Goal: Transaction & Acquisition: Subscribe to service/newsletter

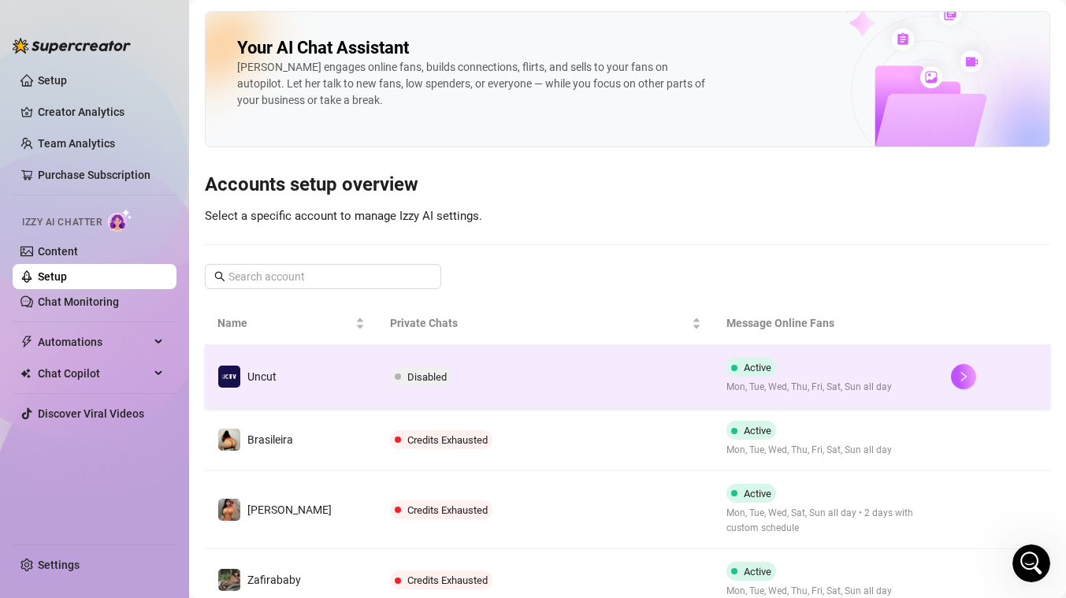
click at [763, 363] on div "Active Mon, Tue, Wed, Thu, Fri, Sat, Sun all day" at bounding box center [810, 376] width 166 height 37
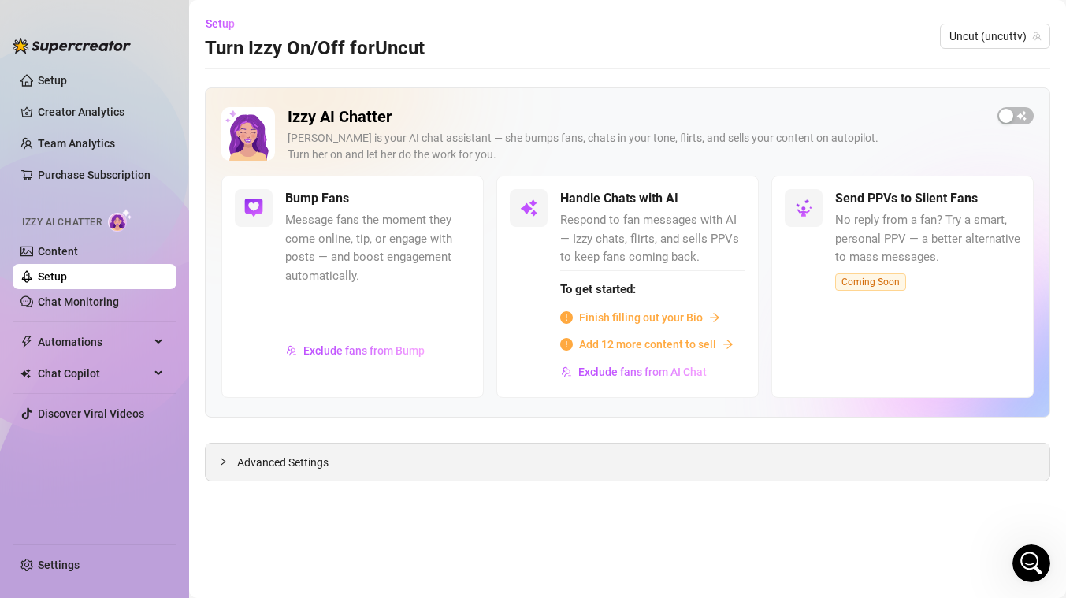
click at [274, 461] on span "Advanced Settings" at bounding box center [282, 462] width 91 height 17
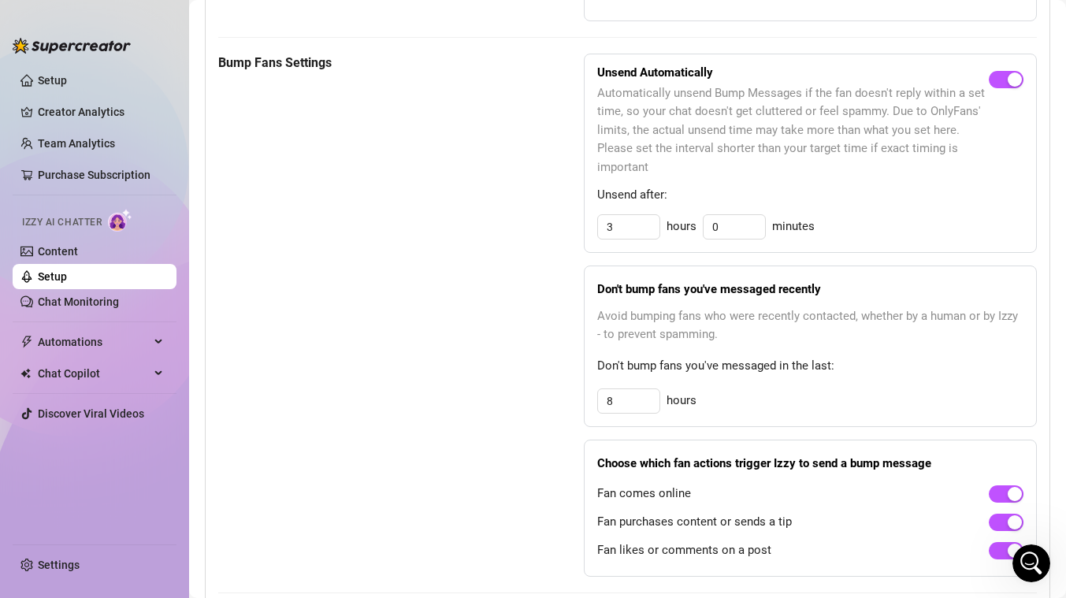
scroll to position [1010, 0]
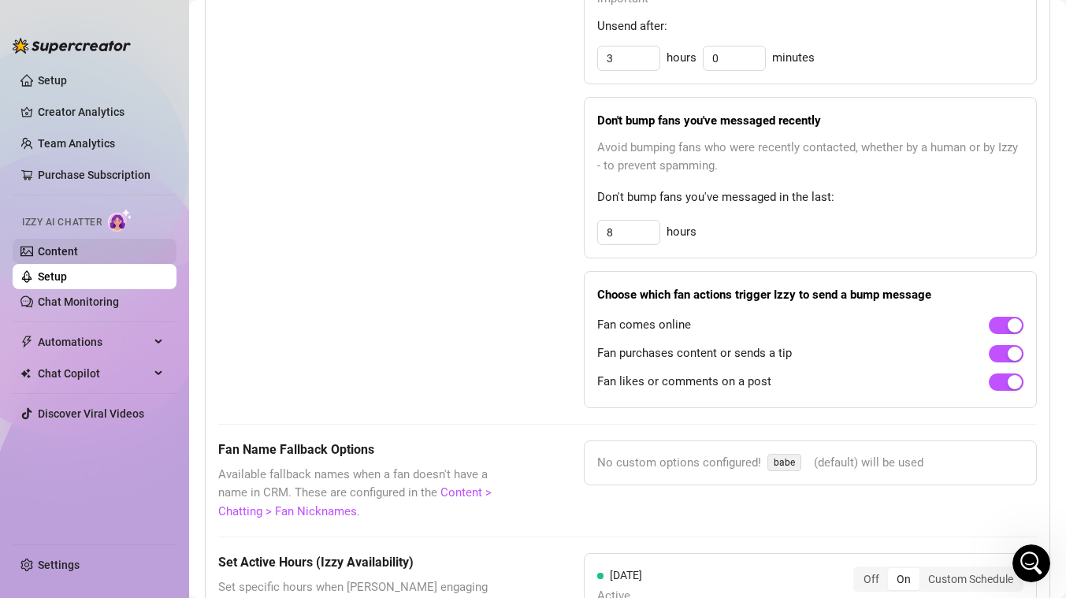
click at [58, 250] on link "Content" at bounding box center [58, 251] width 40 height 13
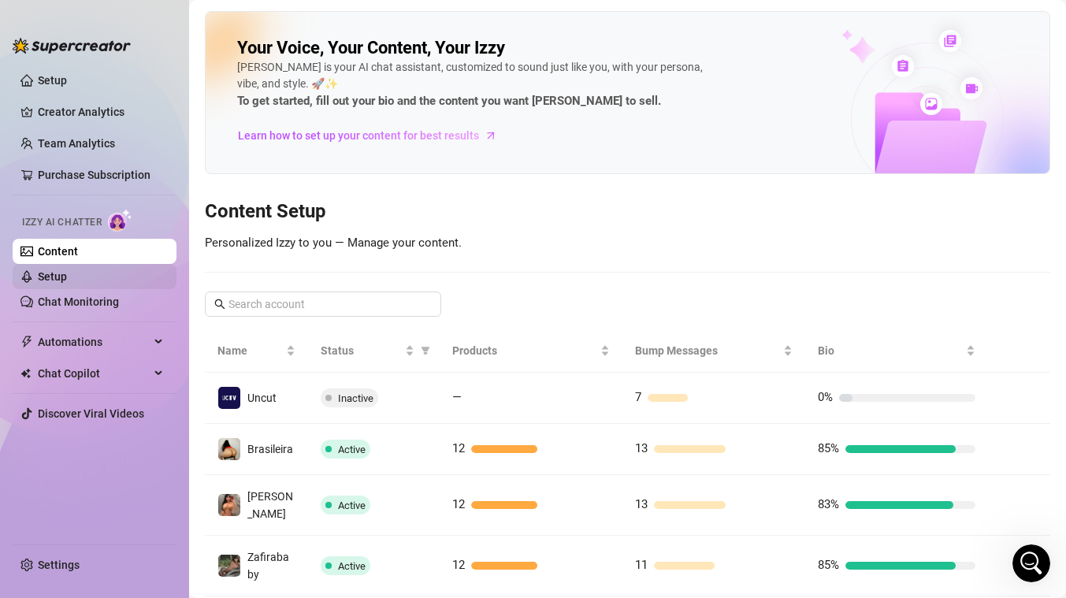
click at [67, 274] on link "Setup" at bounding box center [52, 276] width 29 height 13
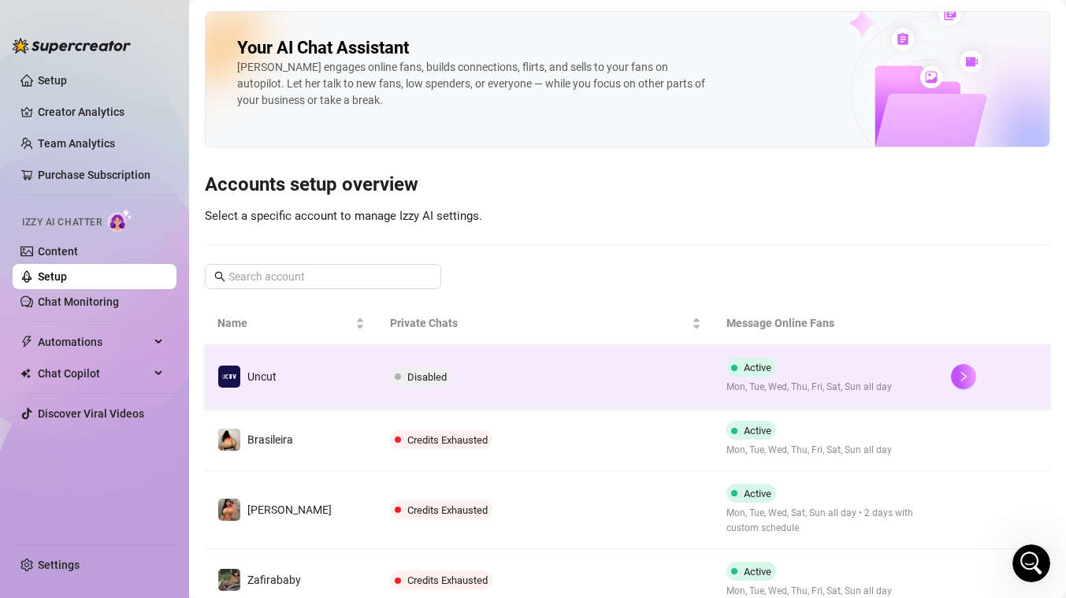
click at [322, 370] on td "Uncut" at bounding box center [291, 376] width 173 height 63
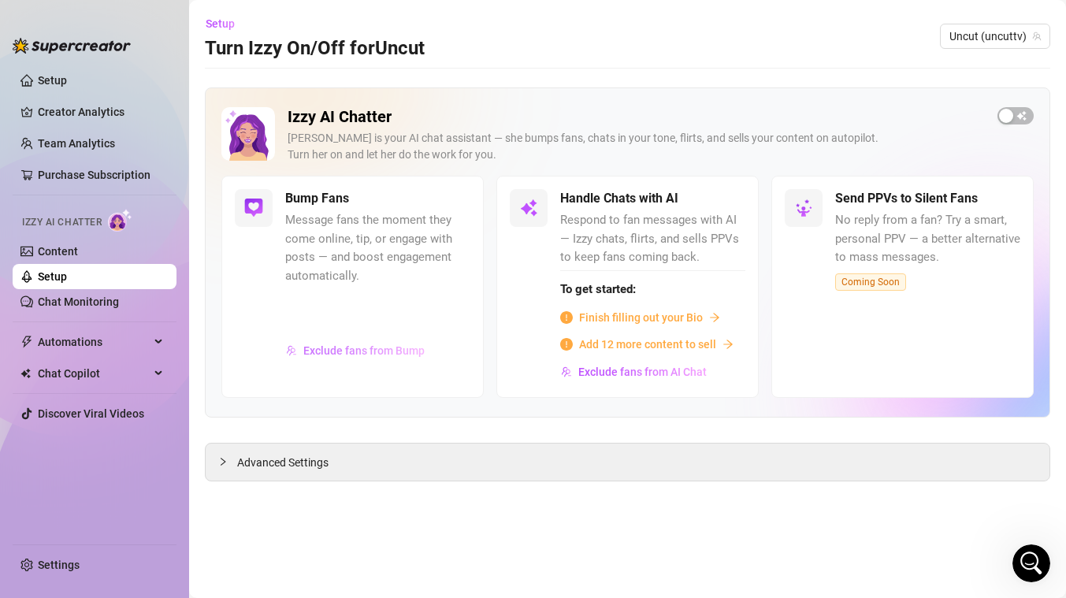
click at [343, 354] on span "Exclude fans from Bump" at bounding box center [363, 350] width 121 height 13
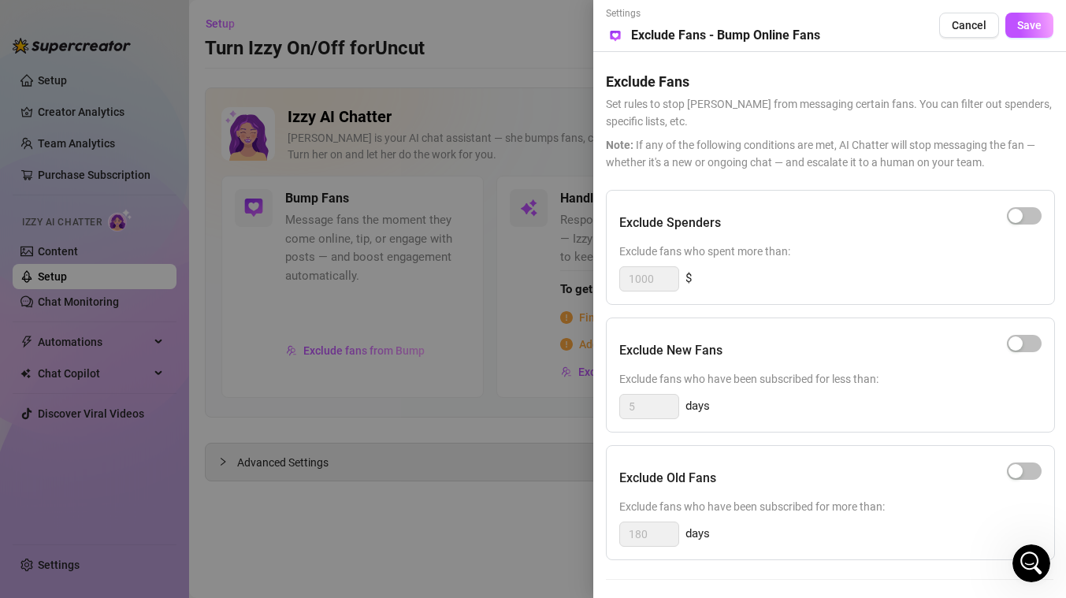
click at [392, 446] on div at bounding box center [533, 299] width 1066 height 598
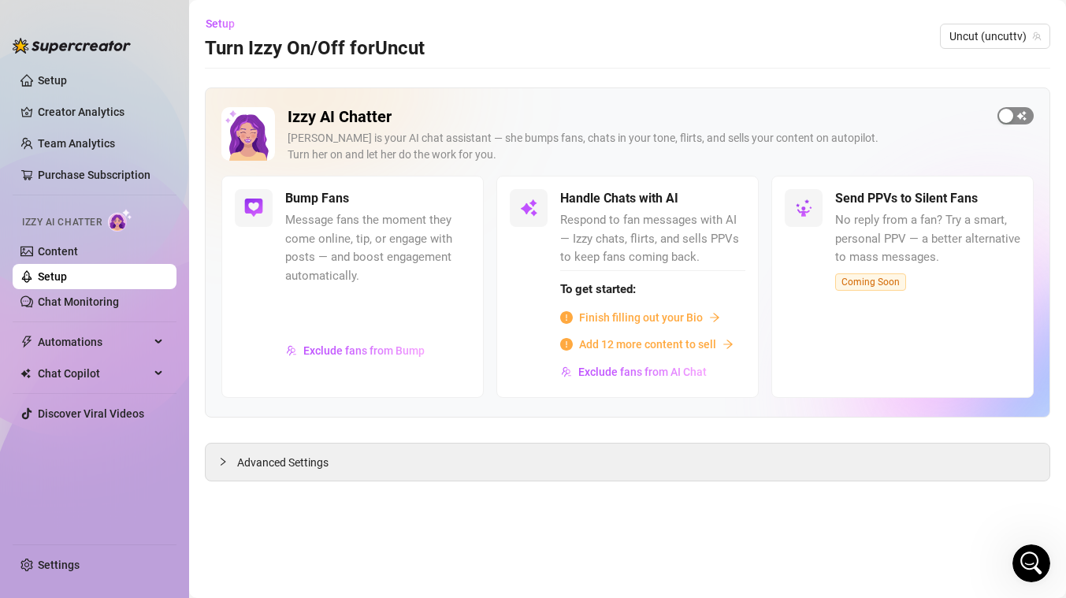
click at [1015, 111] on span "button" at bounding box center [1016, 115] width 36 height 17
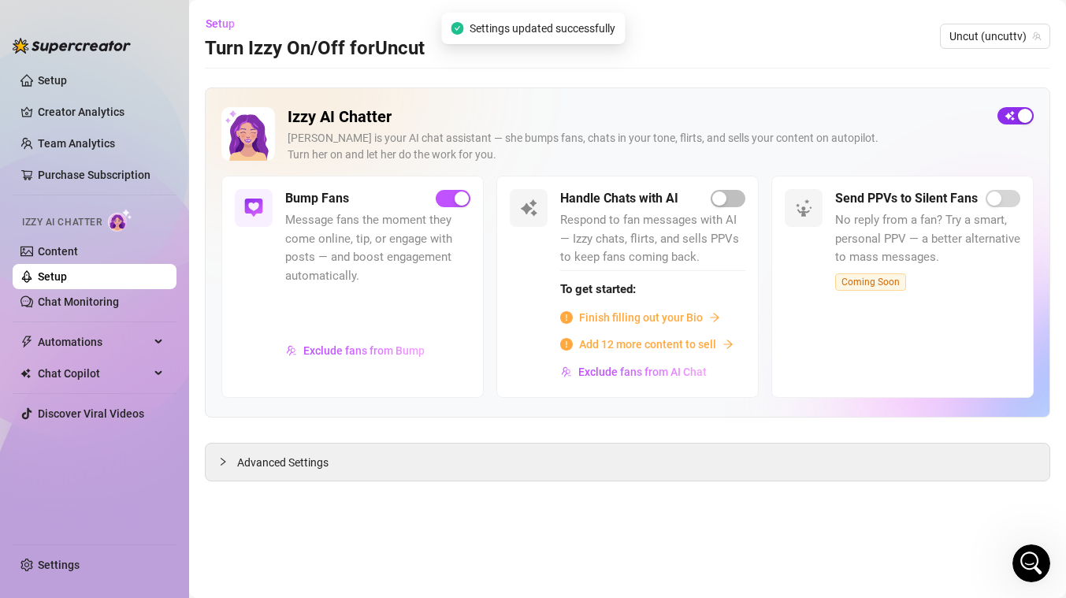
click at [1015, 111] on span "button" at bounding box center [1016, 115] width 36 height 17
click at [447, 199] on span "button" at bounding box center [453, 198] width 35 height 17
click at [67, 277] on link "Setup" at bounding box center [52, 276] width 29 height 13
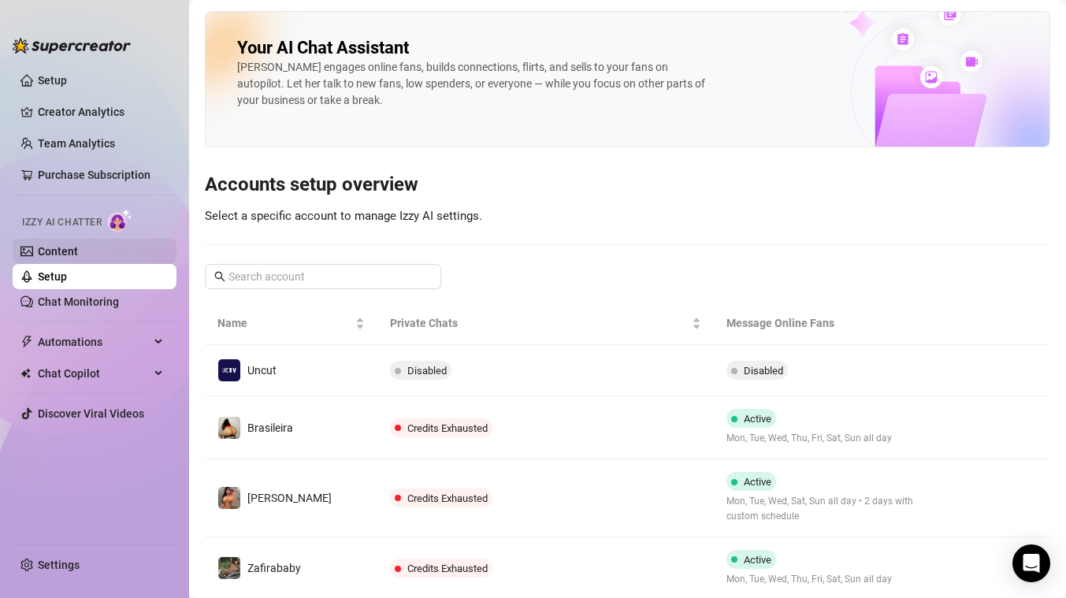
click at [78, 250] on link "Content" at bounding box center [58, 251] width 40 height 13
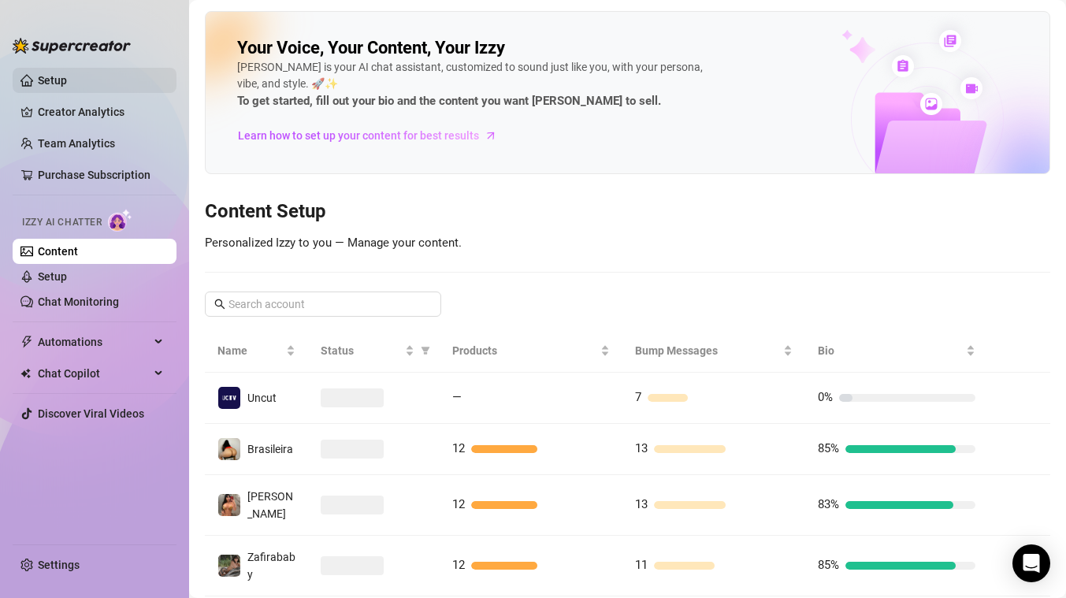
click at [61, 76] on link "Setup" at bounding box center [52, 80] width 29 height 13
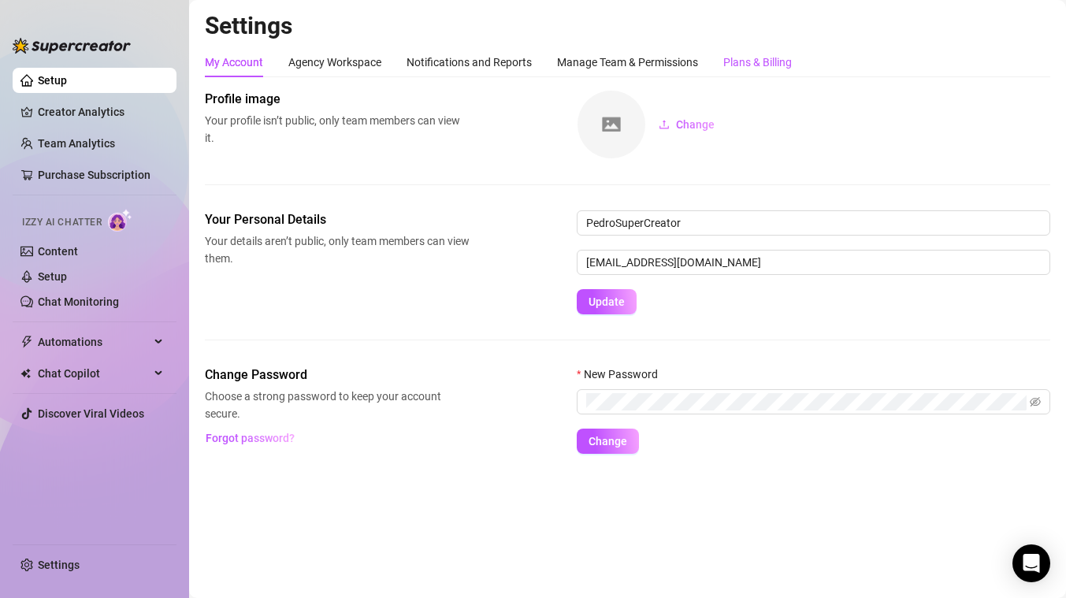
click at [763, 61] on div "Plans & Billing" at bounding box center [758, 62] width 69 height 17
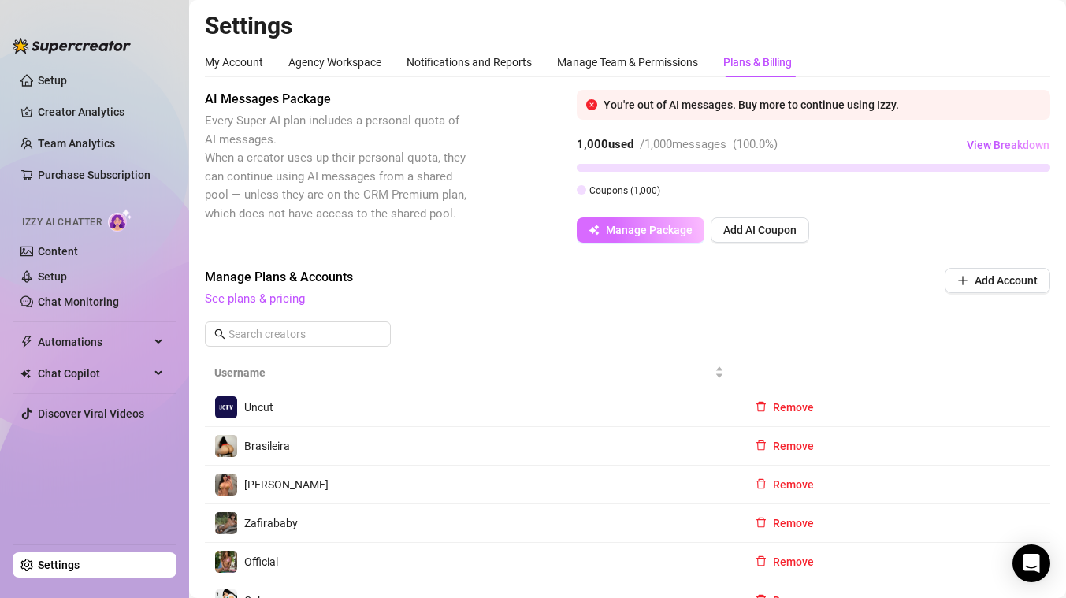
click at [660, 229] on span "Manage Package" at bounding box center [649, 230] width 87 height 13
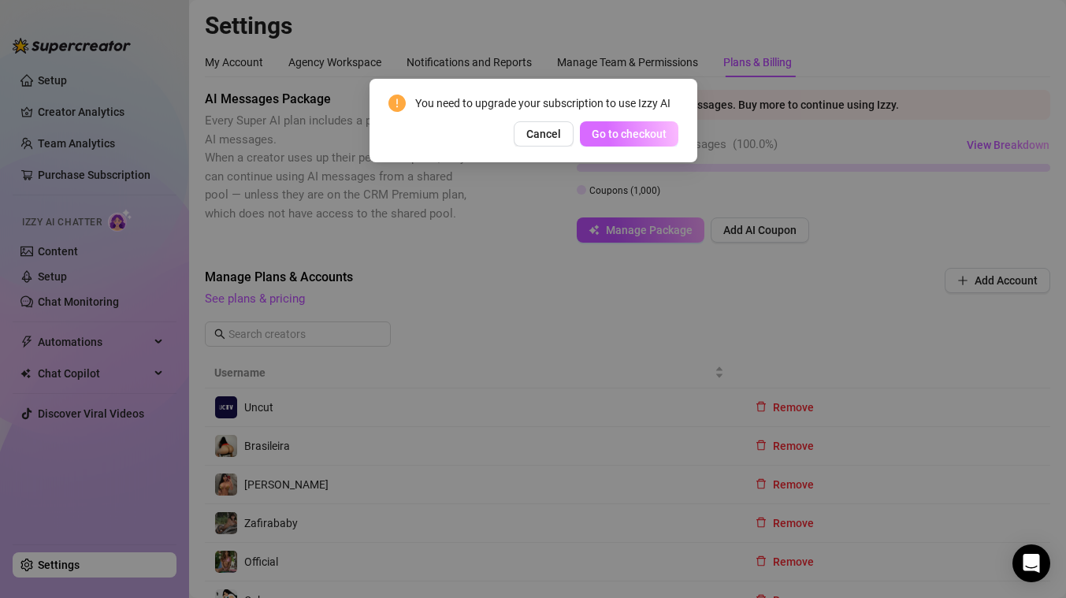
click at [655, 128] on span "Go to checkout" at bounding box center [629, 134] width 75 height 13
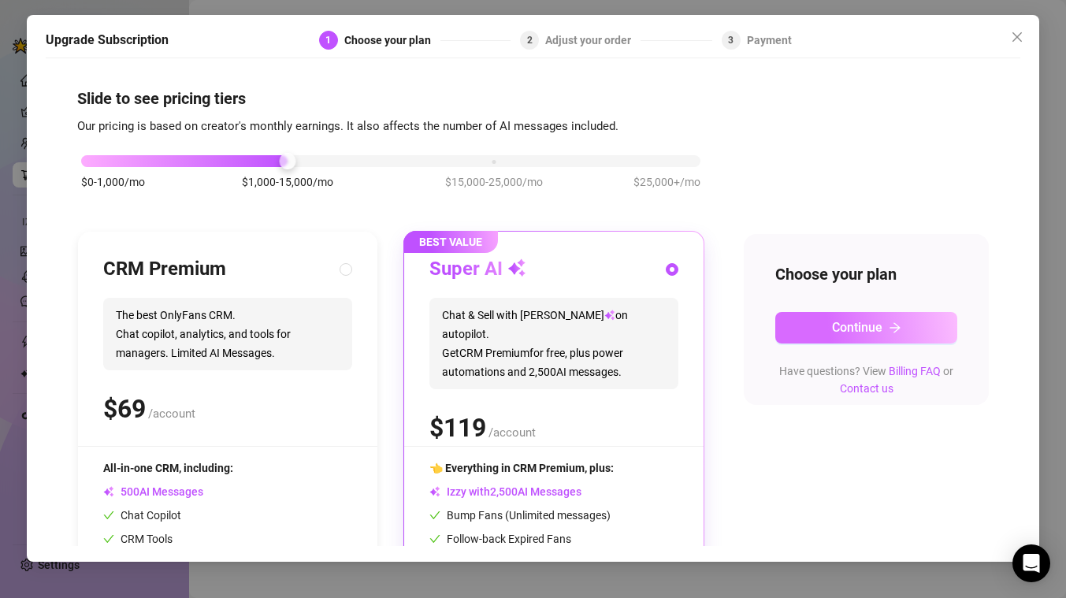
click at [869, 338] on button "Continue" at bounding box center [867, 328] width 182 height 32
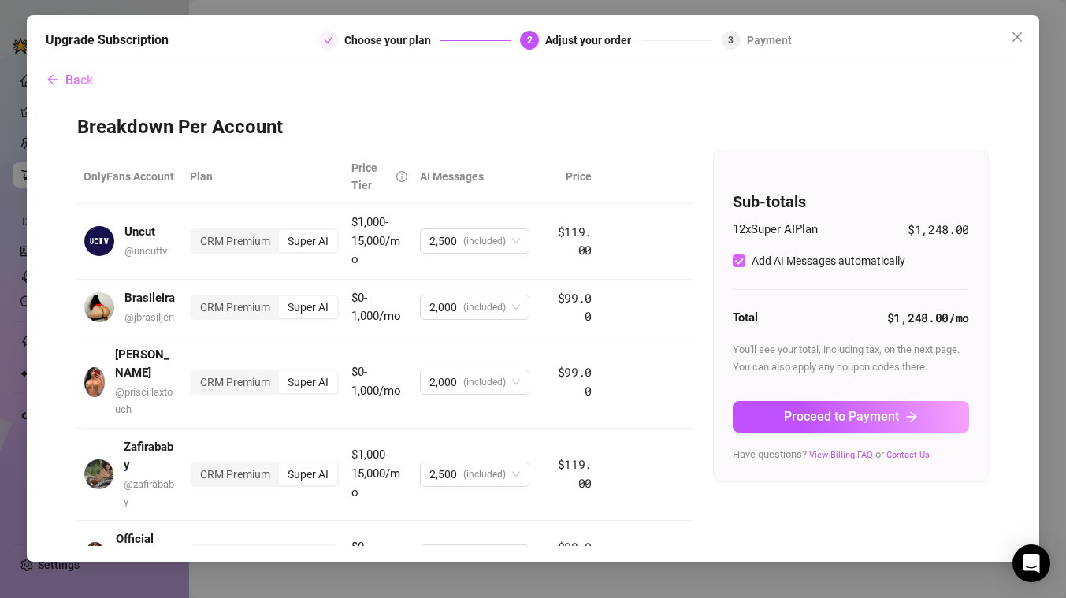
scroll to position [1, 0]
click at [247, 244] on div "CRM Premium" at bounding box center [235, 242] width 87 height 22
click at [195, 233] on input "CRM Premium" at bounding box center [195, 233] width 0 height 0
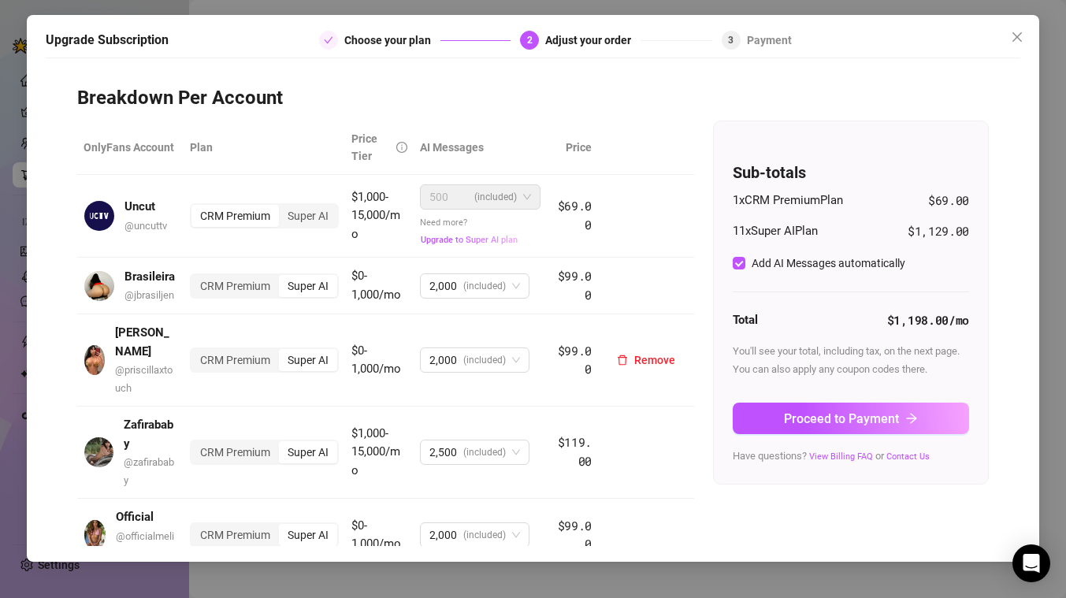
scroll to position [32, 0]
click at [225, 283] on div "CRM Premium" at bounding box center [235, 285] width 87 height 22
click at [195, 277] on input "CRM Premium" at bounding box center [195, 277] width 0 height 0
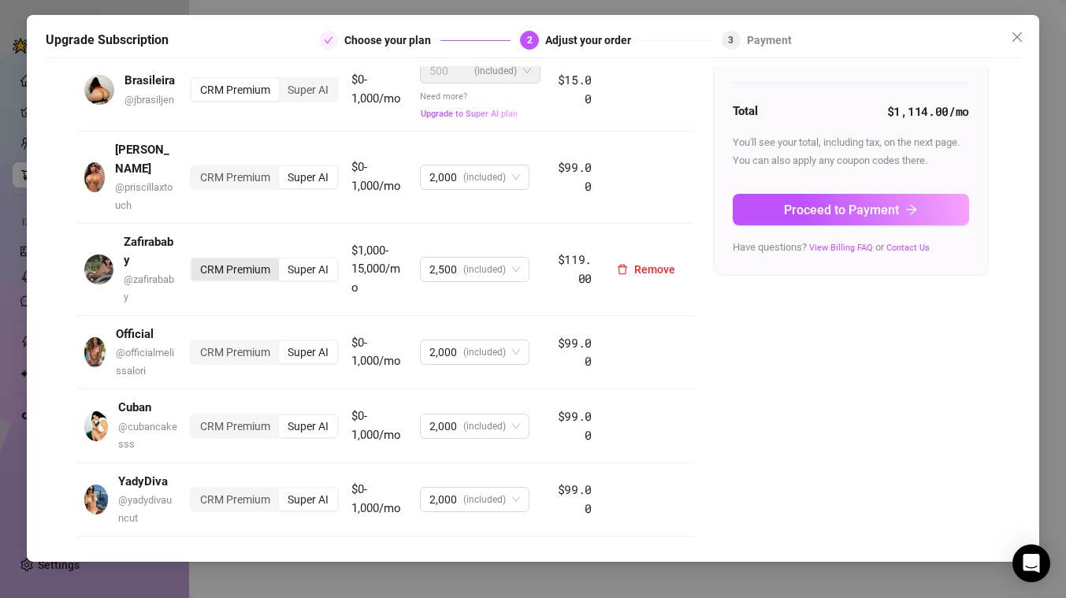
scroll to position [251, 0]
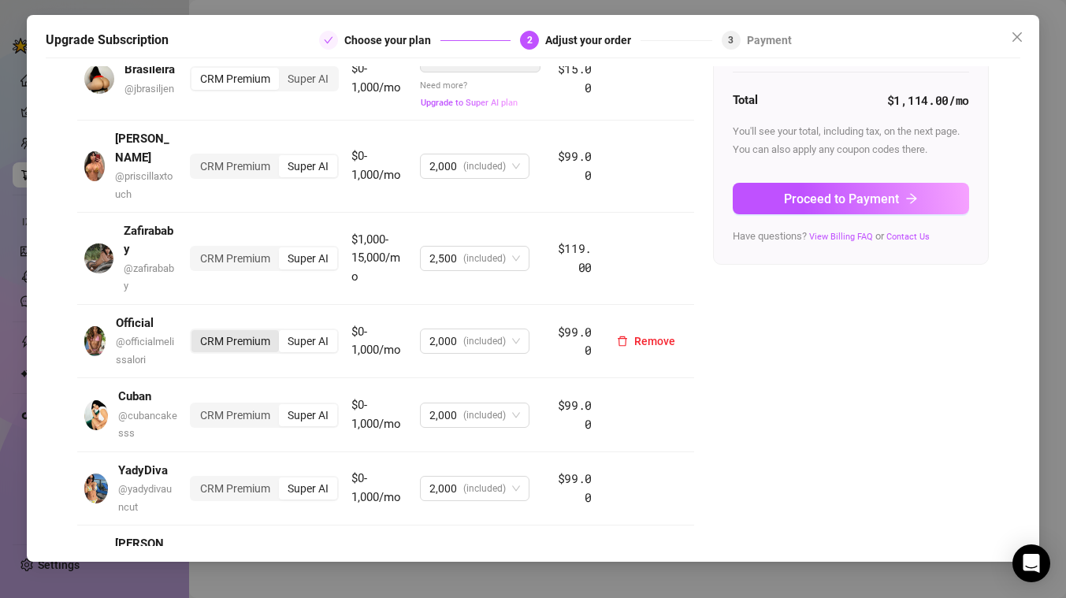
click at [250, 330] on div "CRM Premium" at bounding box center [235, 341] width 87 height 22
click at [195, 333] on input "CRM Premium" at bounding box center [195, 333] width 0 height 0
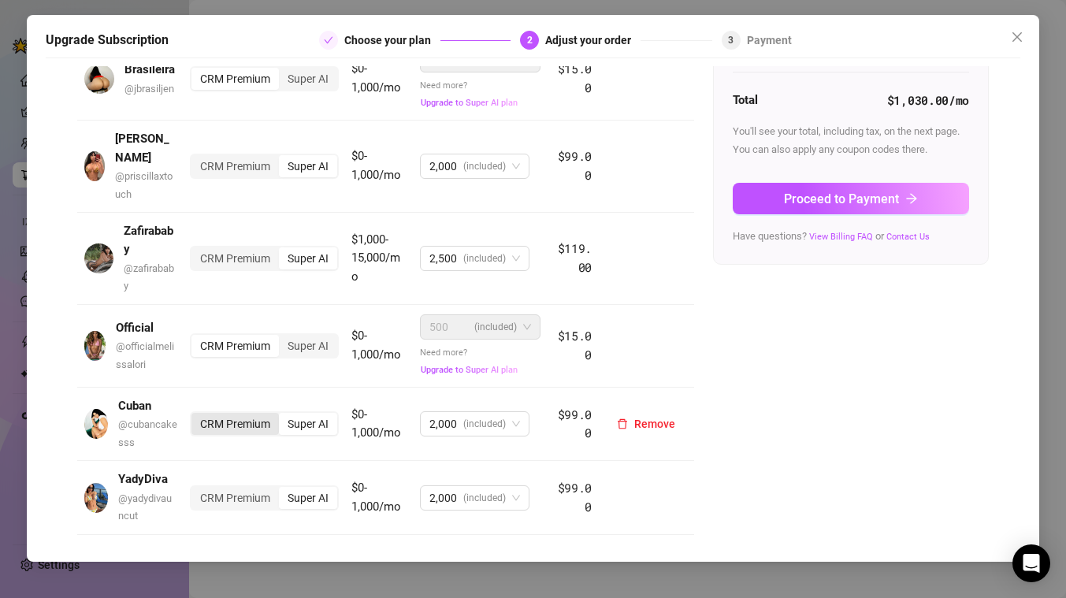
click at [235, 413] on div "CRM Premium" at bounding box center [235, 424] width 87 height 22
click at [195, 415] on input "CRM Premium" at bounding box center [195, 415] width 0 height 0
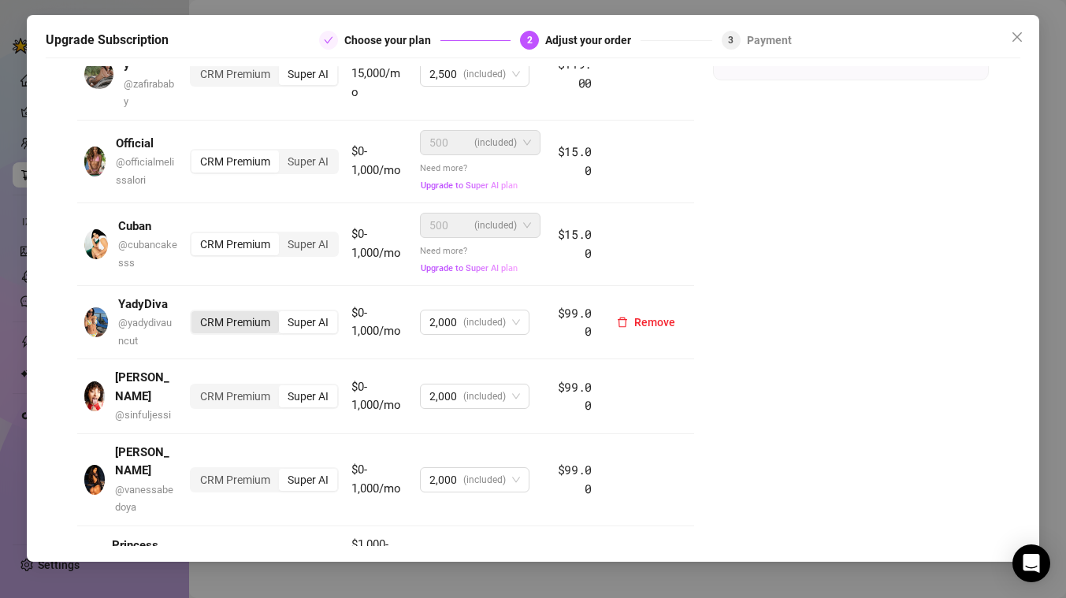
scroll to position [466, 0]
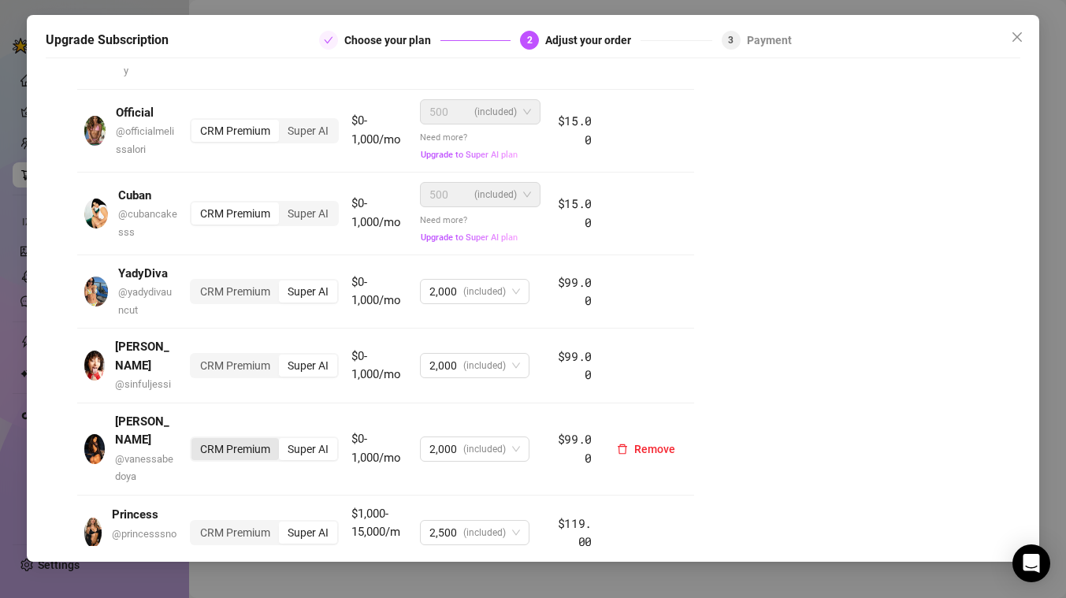
click at [229, 438] on div "CRM Premium" at bounding box center [235, 449] width 87 height 22
click at [195, 441] on input "CRM Premium" at bounding box center [195, 441] width 0 height 0
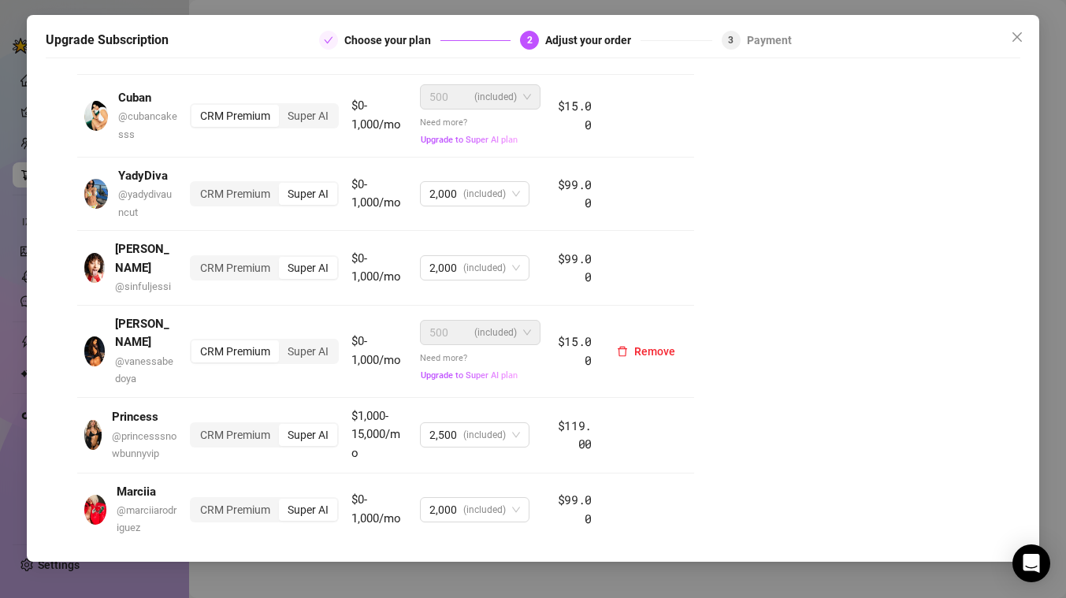
scroll to position [584, 0]
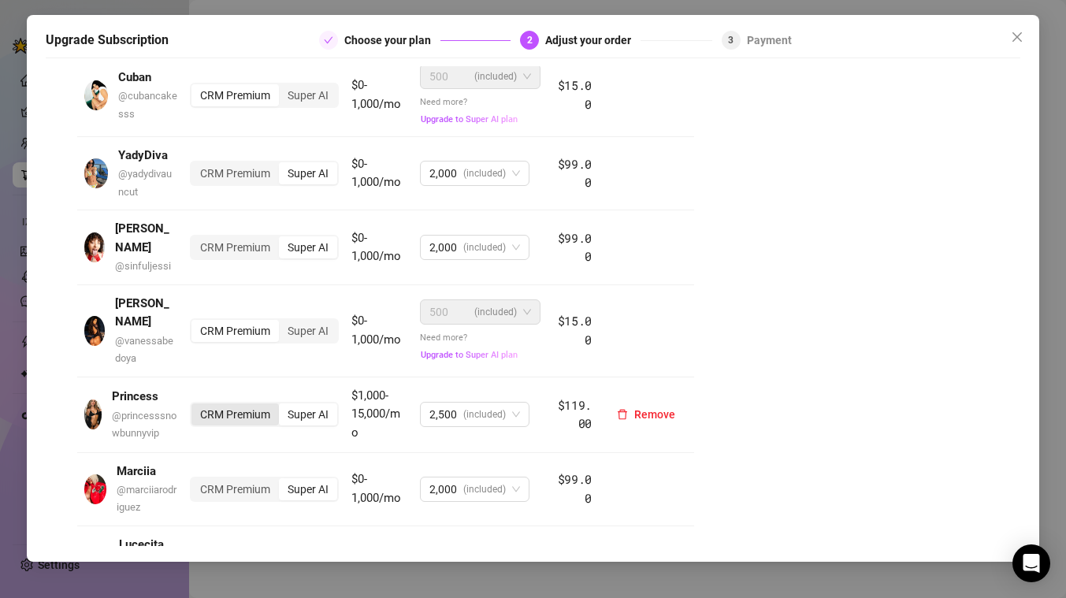
click at [231, 404] on div "CRM Premium" at bounding box center [235, 415] width 87 height 22
click at [195, 406] on input "CRM Premium" at bounding box center [195, 406] width 0 height 0
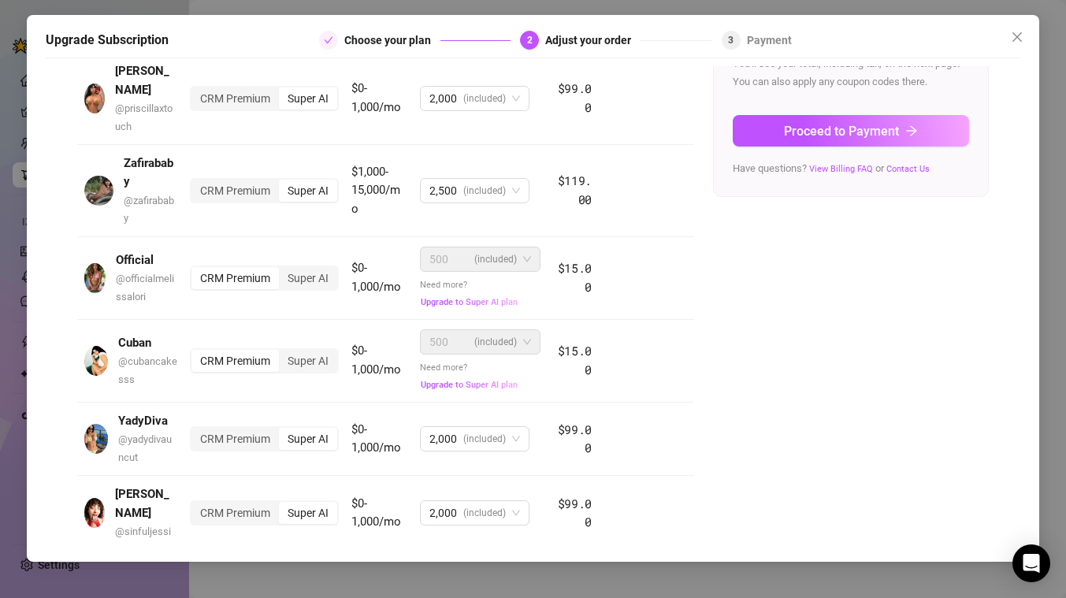
scroll to position [0, 0]
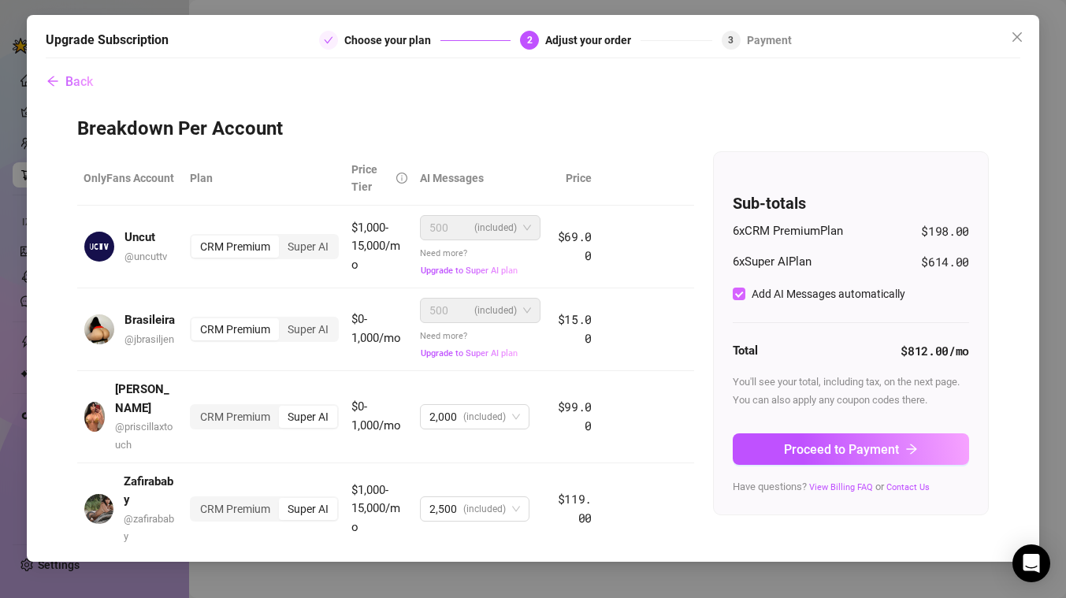
click at [741, 292] on input "Add AI Messages automatically" at bounding box center [739, 294] width 13 height 13
checkbox input "false"
click at [801, 444] on span "Proceed to Payment" at bounding box center [841, 449] width 115 height 15
